Goal: Information Seeking & Learning: Learn about a topic

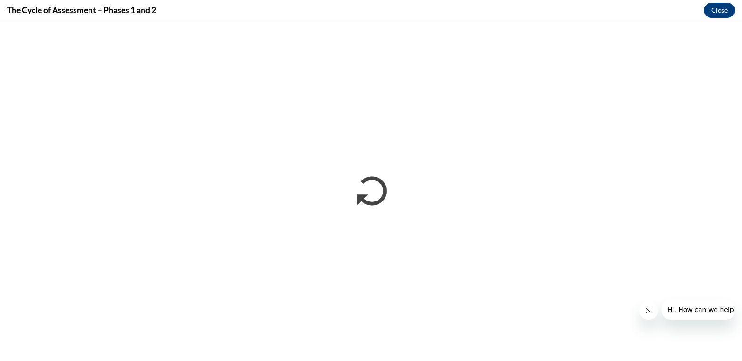
click at [645, 312] on icon "Close message from company" at bounding box center [648, 310] width 7 height 7
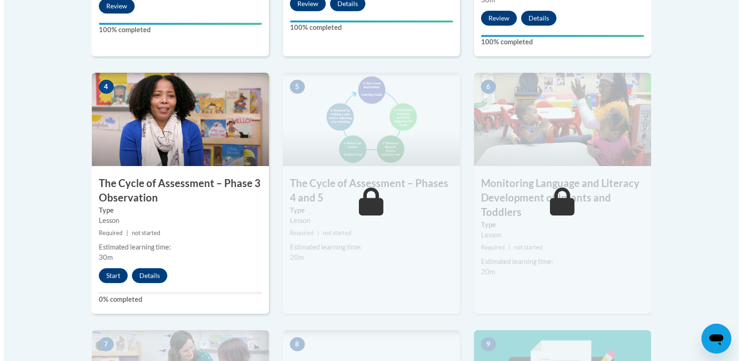
scroll to position [520, 0]
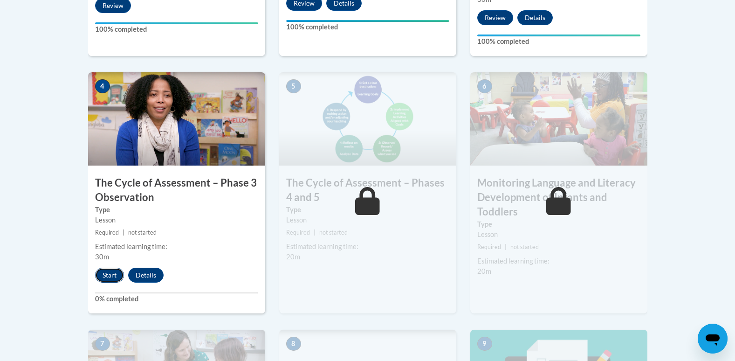
click at [116, 274] on button "Start" at bounding box center [109, 275] width 29 height 15
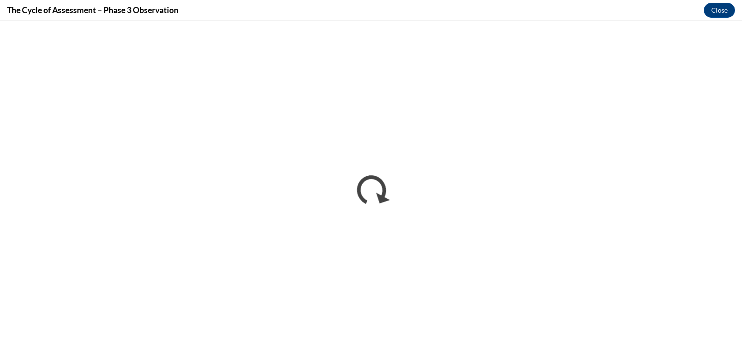
scroll to position [0, 0]
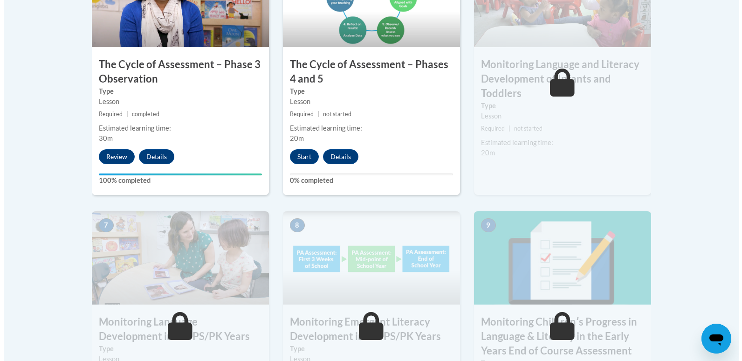
scroll to position [635, 0]
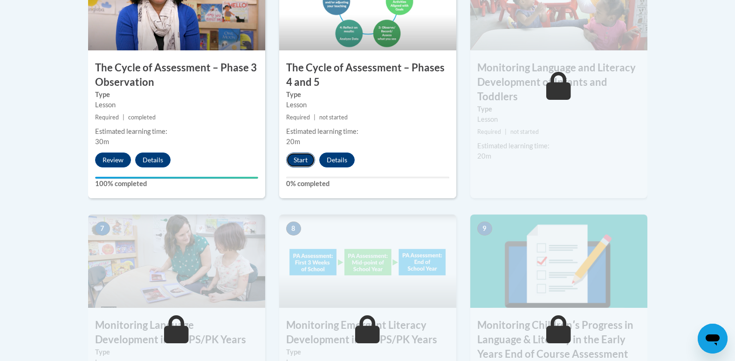
click at [307, 161] on button "Start" at bounding box center [300, 159] width 29 height 15
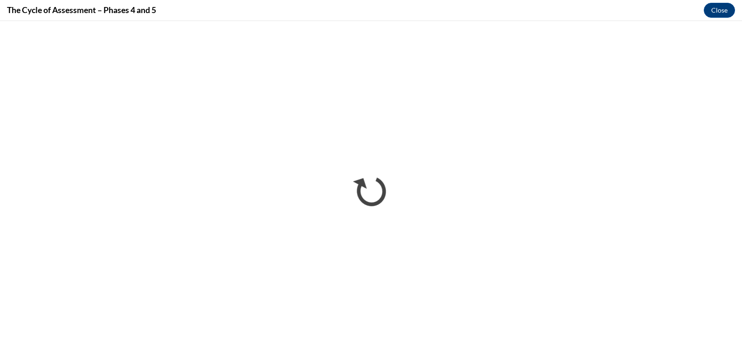
scroll to position [0, 0]
